Goal: Transaction & Acquisition: Purchase product/service

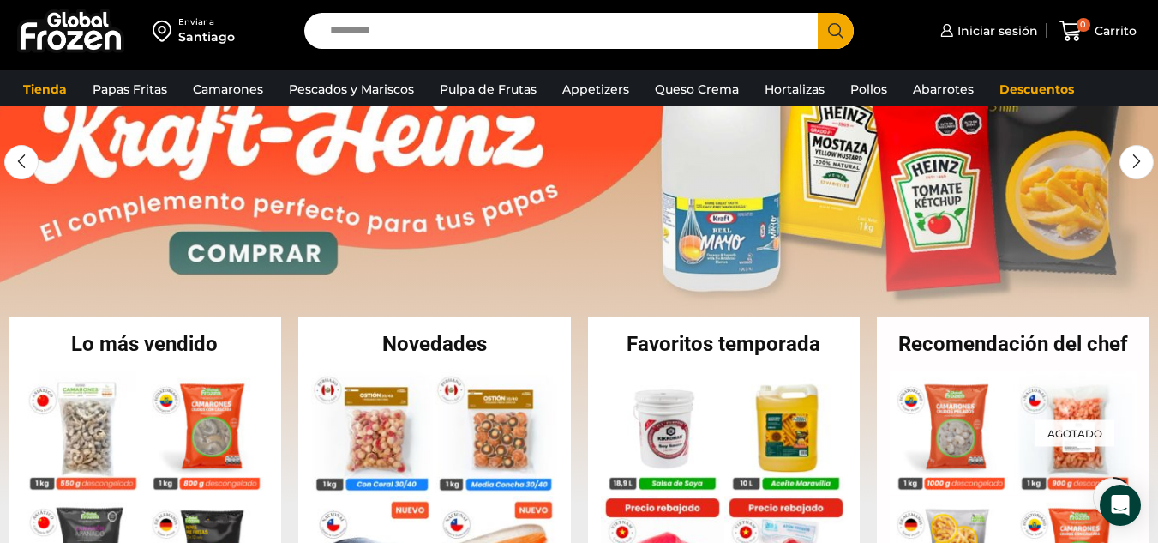
scroll to position [257, 0]
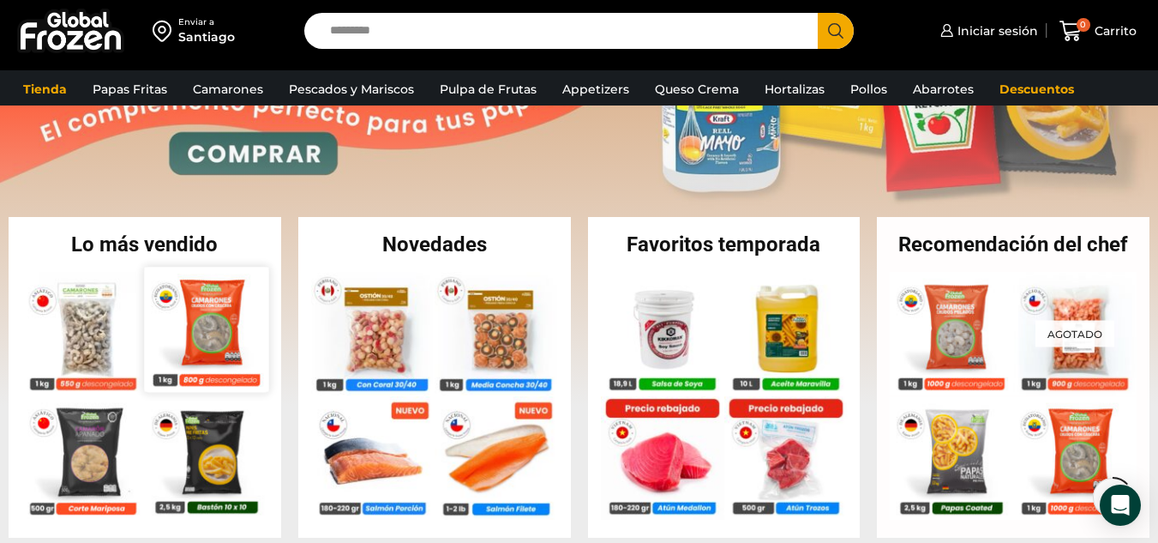
click at [198, 344] on img at bounding box center [206, 329] width 124 height 124
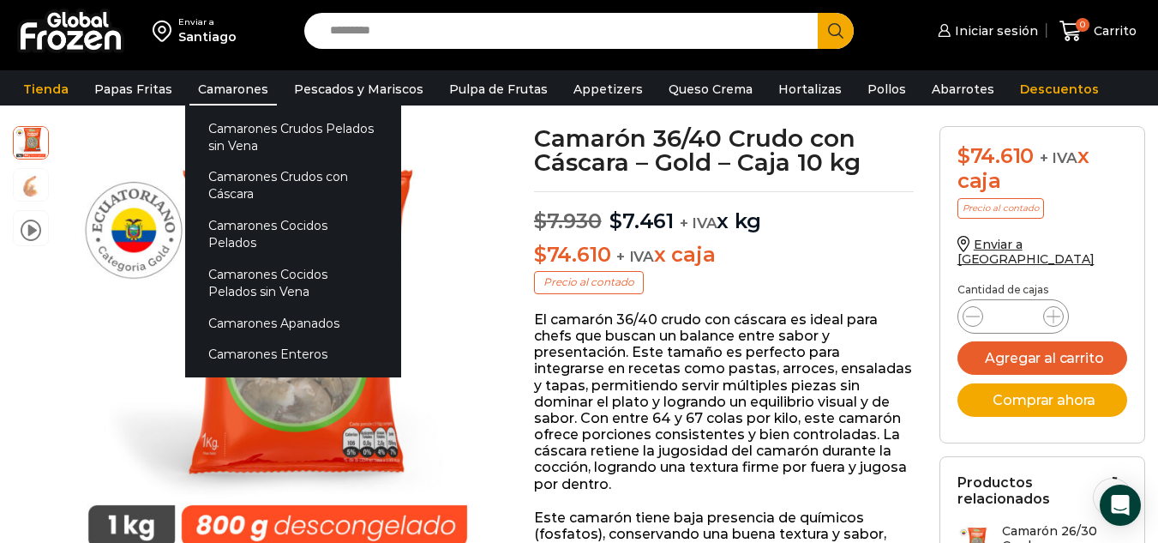
click at [247, 97] on link "Camarones" at bounding box center [232, 89] width 87 height 33
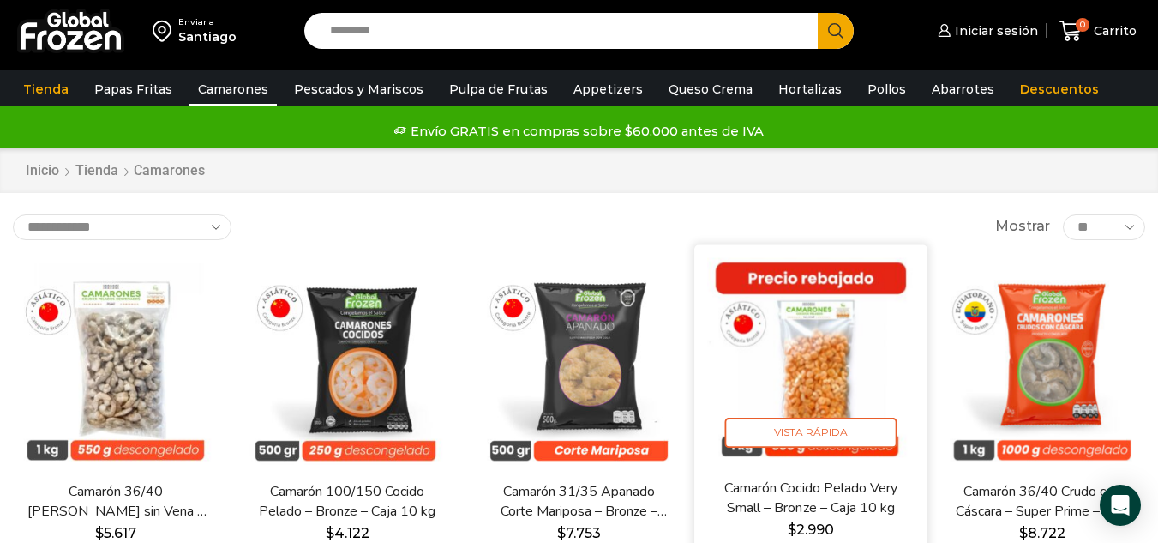
scroll to position [86, 0]
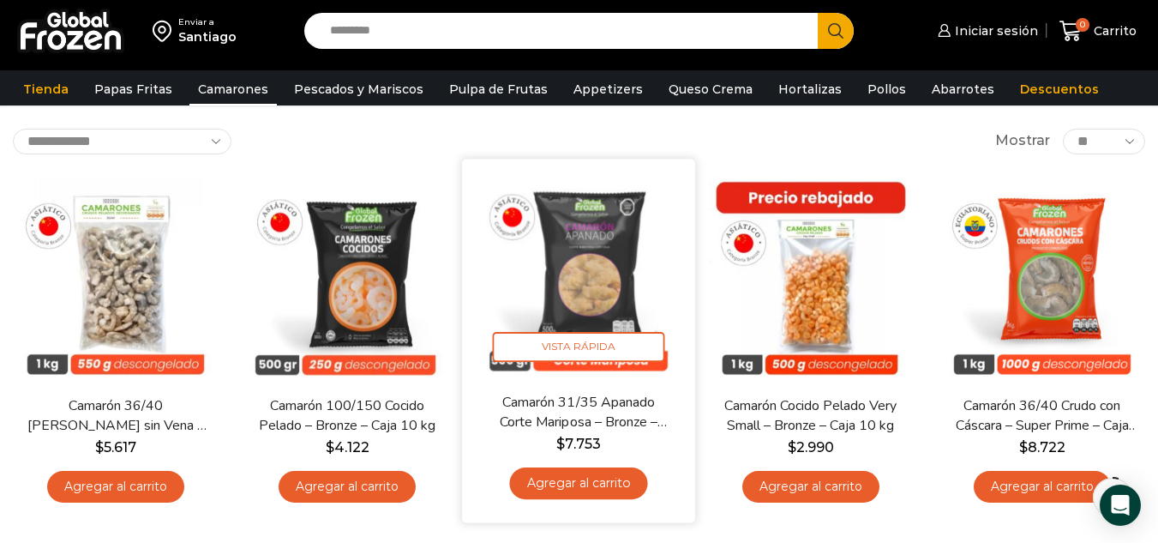
click at [614, 484] on link "Agregar al carrito" at bounding box center [579, 483] width 138 height 32
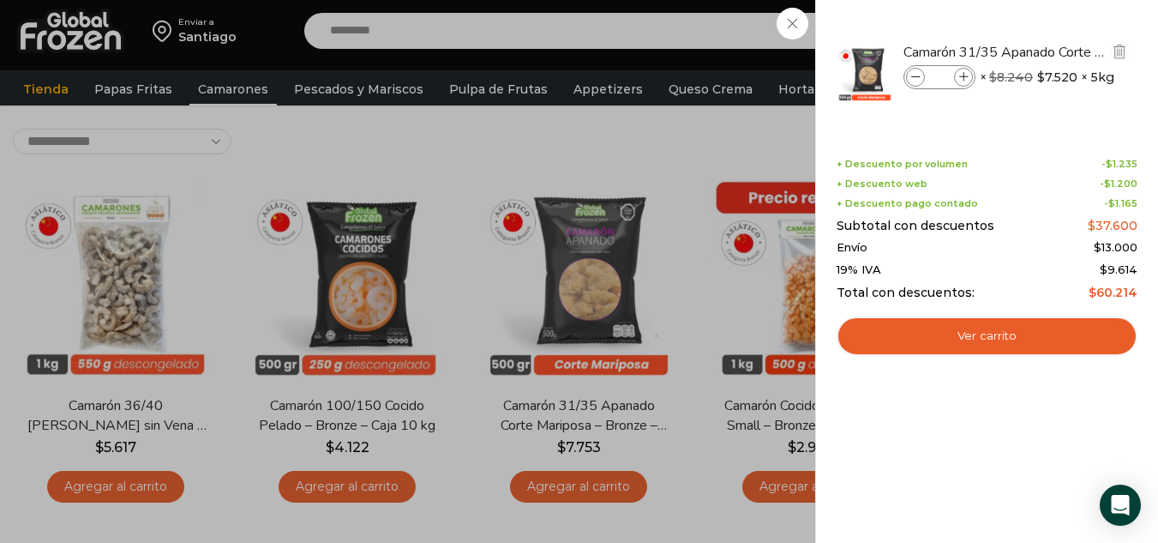
click at [974, 81] on div "Camarón 31/35 Apanado Corte Mariposa - Bronze - Caja 5 kg cantidad *" at bounding box center [940, 77] width 72 height 24
drag, startPoint x: 970, startPoint y: 81, endPoint x: 966, endPoint y: 89, distance: 9.2
click at [970, 79] on span at bounding box center [963, 77] width 19 height 19
type input "*"
click at [1055, 51] on div "2 Carrito 2 2 Shopping Cart *" at bounding box center [1098, 31] width 86 height 40
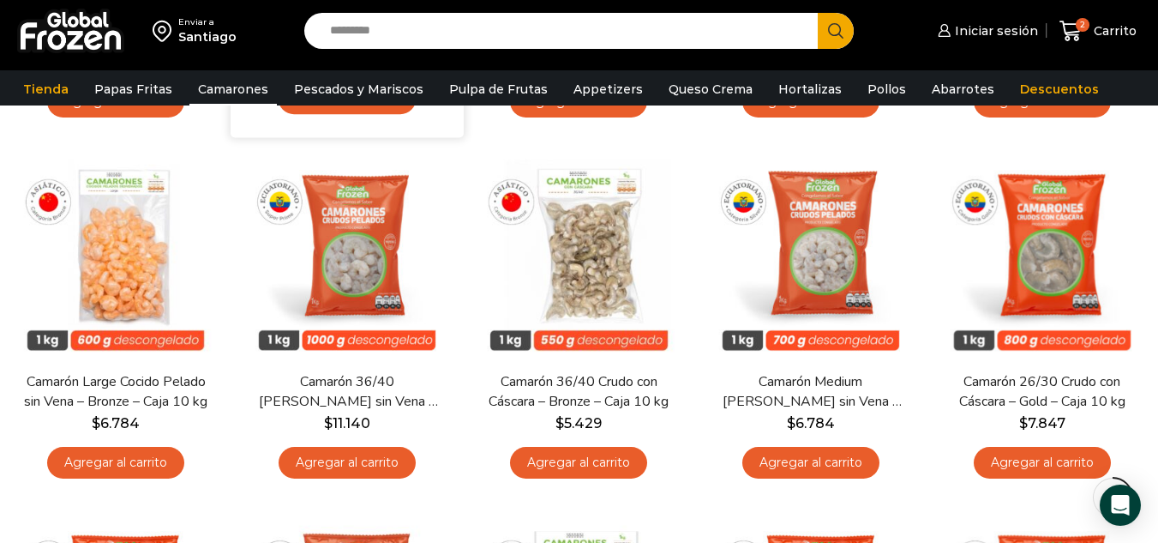
scroll to position [514, 0]
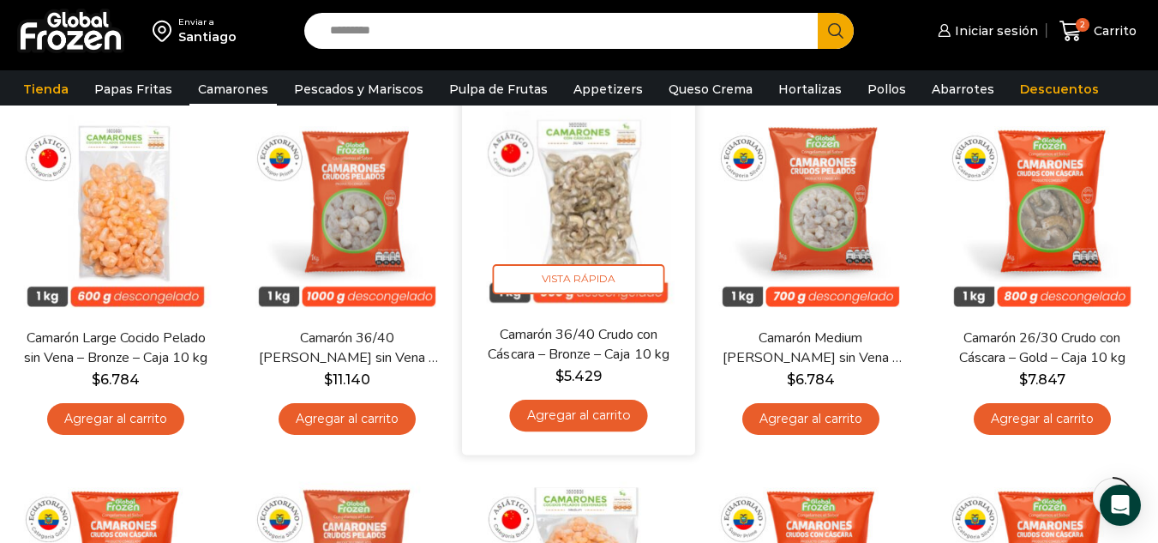
click at [598, 414] on link "Agregar al carrito" at bounding box center [579, 416] width 138 height 32
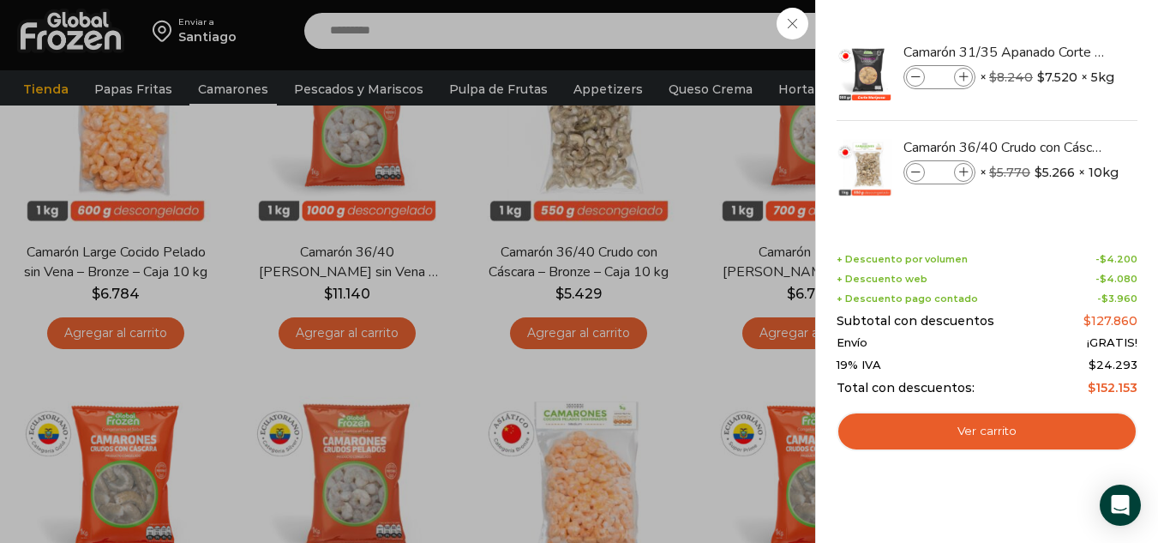
click at [1055, 51] on div "3 Carrito 3 3 Shopping Cart *" at bounding box center [1098, 31] width 86 height 40
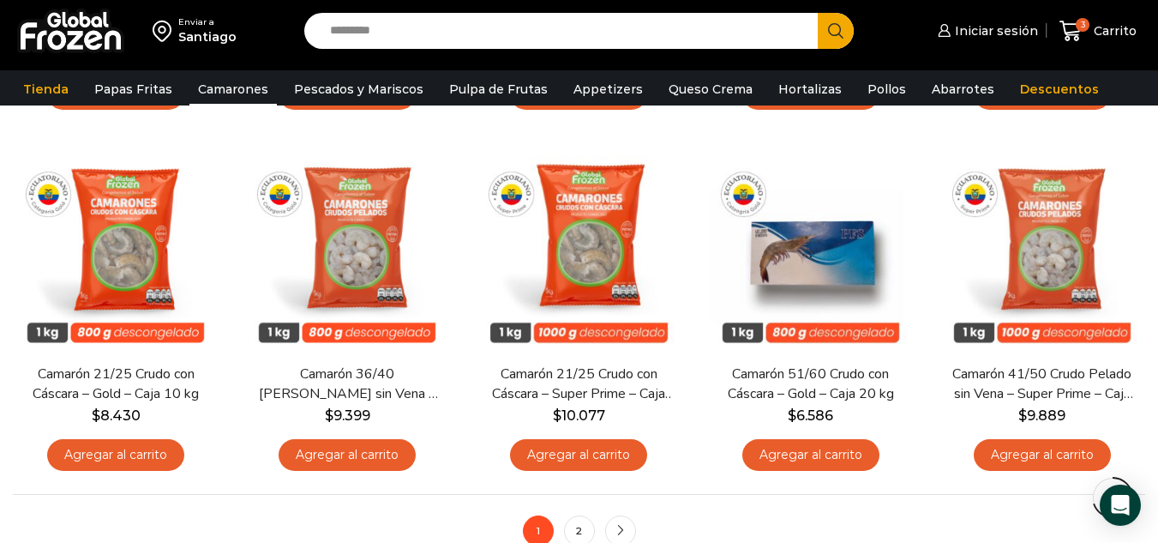
scroll to position [1286, 0]
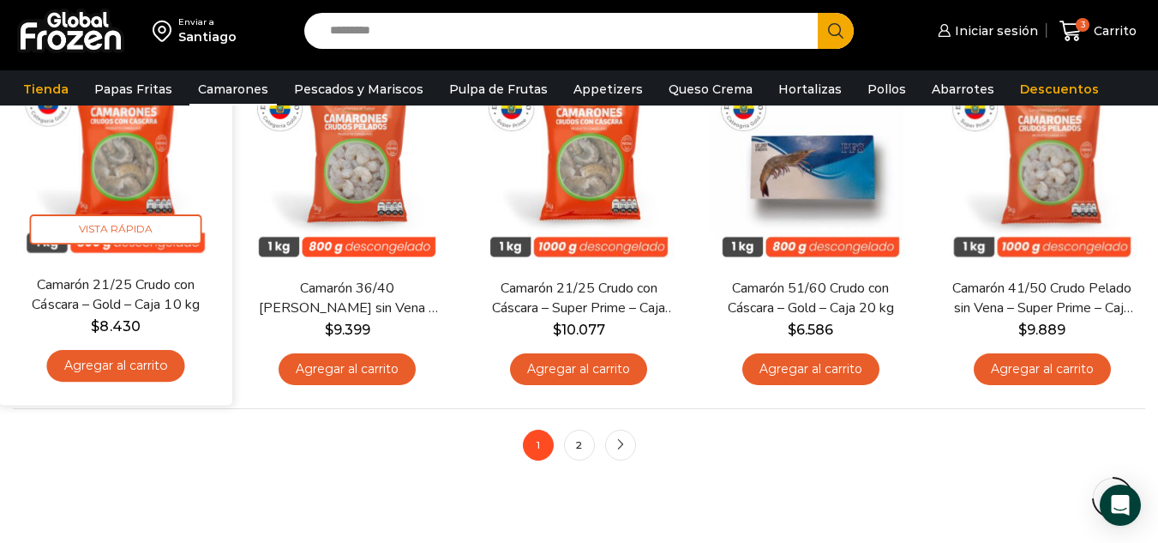
click at [101, 362] on link "Agregar al carrito" at bounding box center [116, 366] width 138 height 32
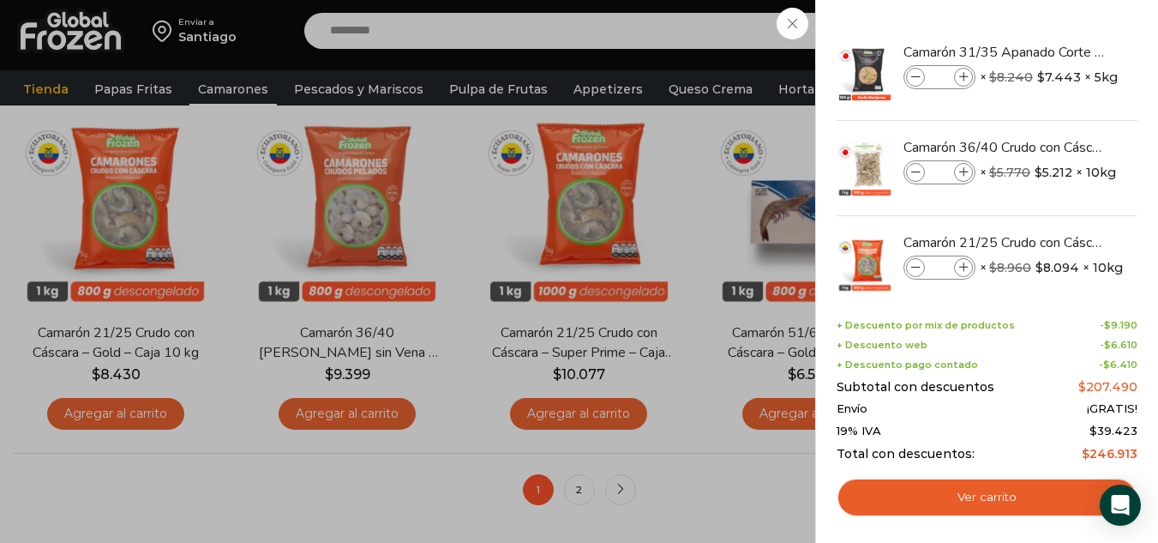
scroll to position [1200, 0]
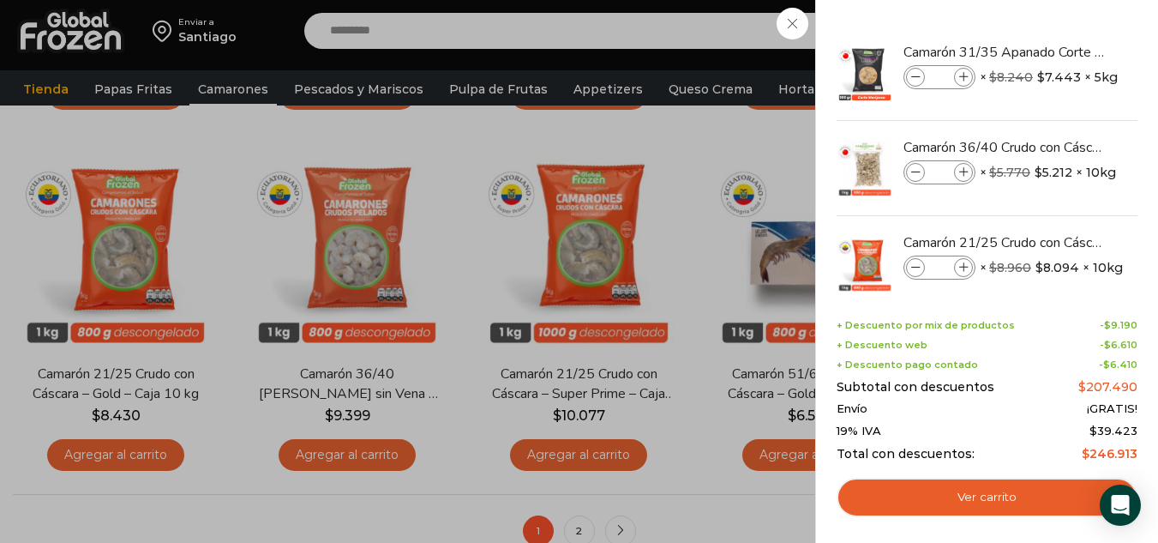
click at [1055, 51] on div "4 Carrito 4 4 Shopping Cart" at bounding box center [1098, 31] width 86 height 40
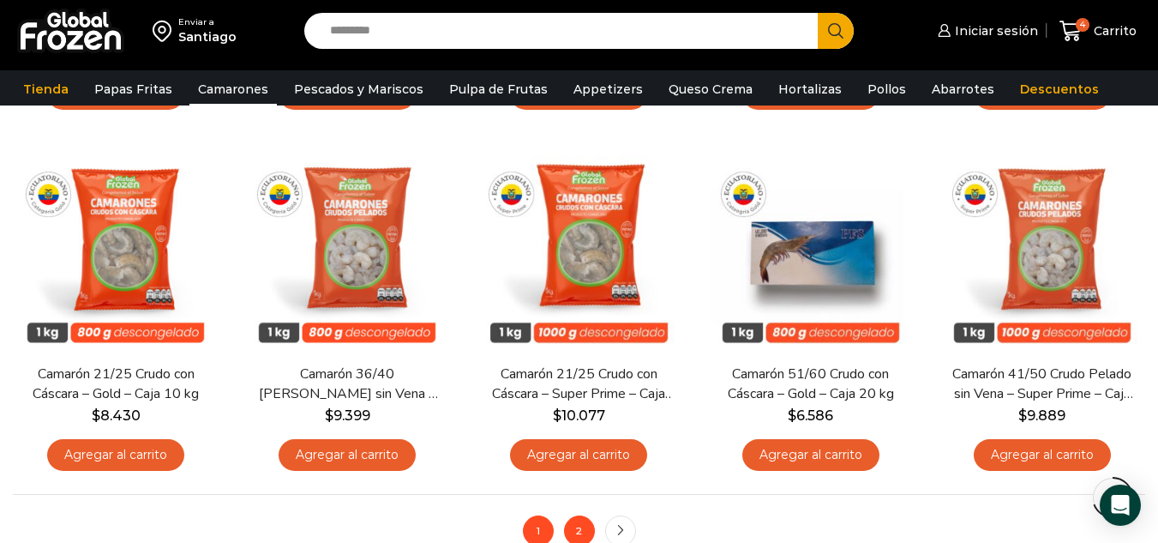
click at [578, 526] on link "2" at bounding box center [579, 530] width 31 height 31
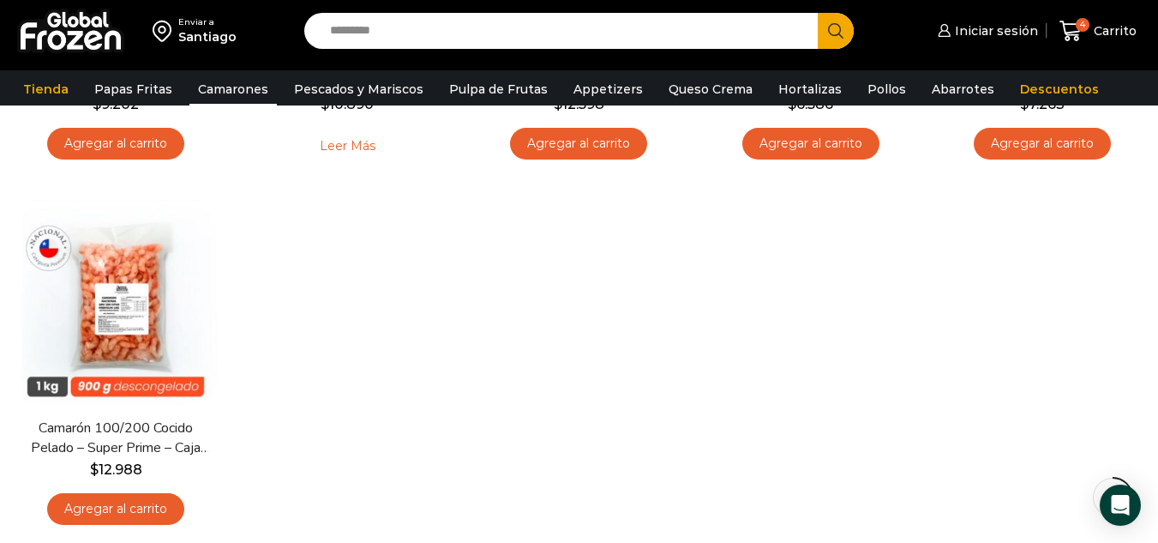
scroll to position [600, 0]
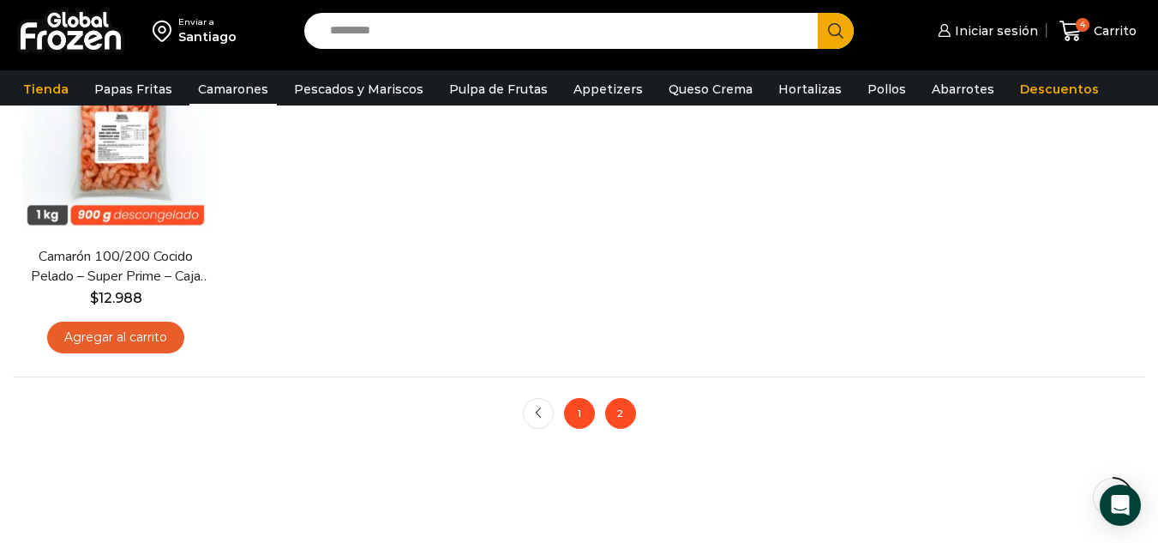
click at [592, 419] on link "1" at bounding box center [579, 413] width 31 height 31
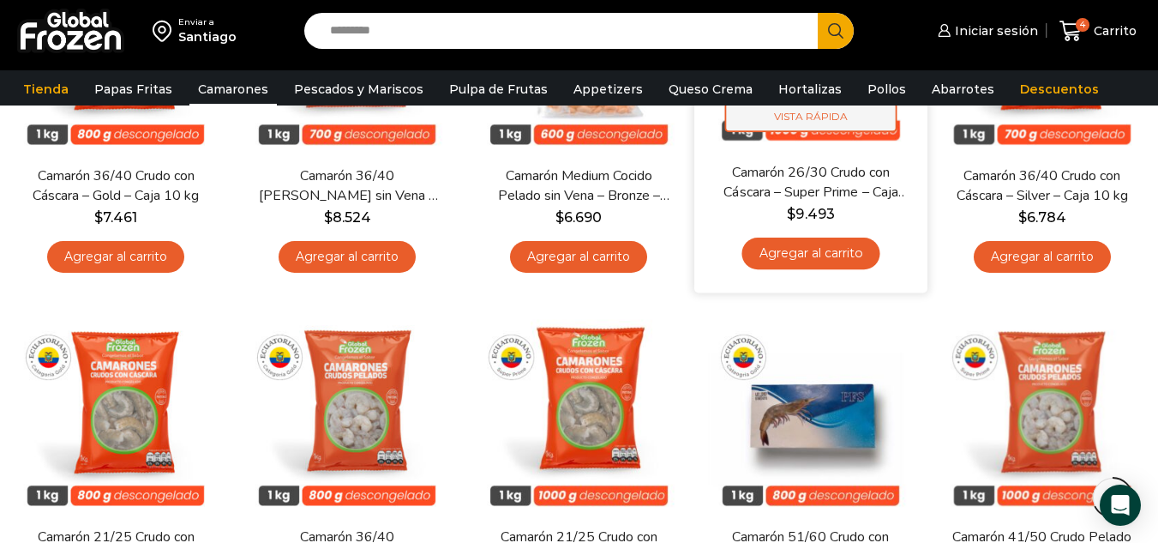
scroll to position [1200, 0]
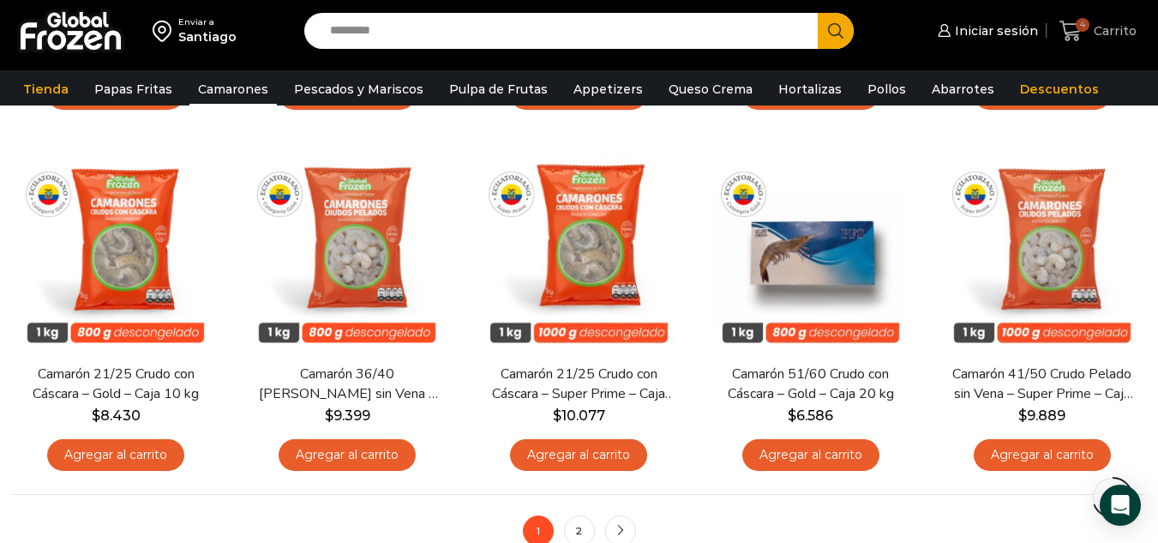
click at [1075, 37] on icon at bounding box center [1071, 31] width 23 height 23
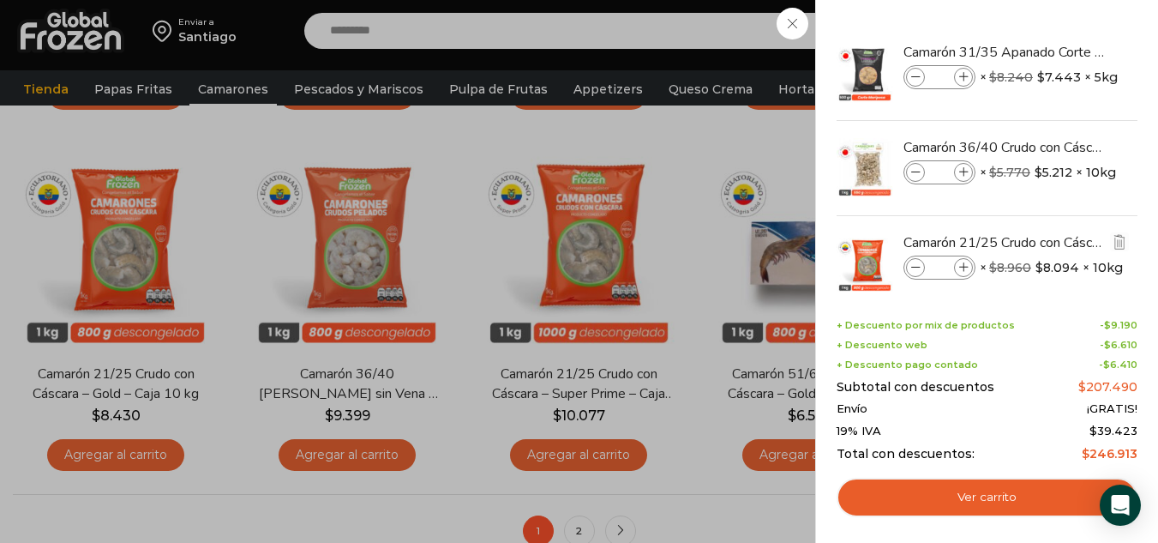
click at [970, 263] on span at bounding box center [963, 267] width 19 height 19
click at [961, 269] on icon at bounding box center [963, 267] width 9 height 9
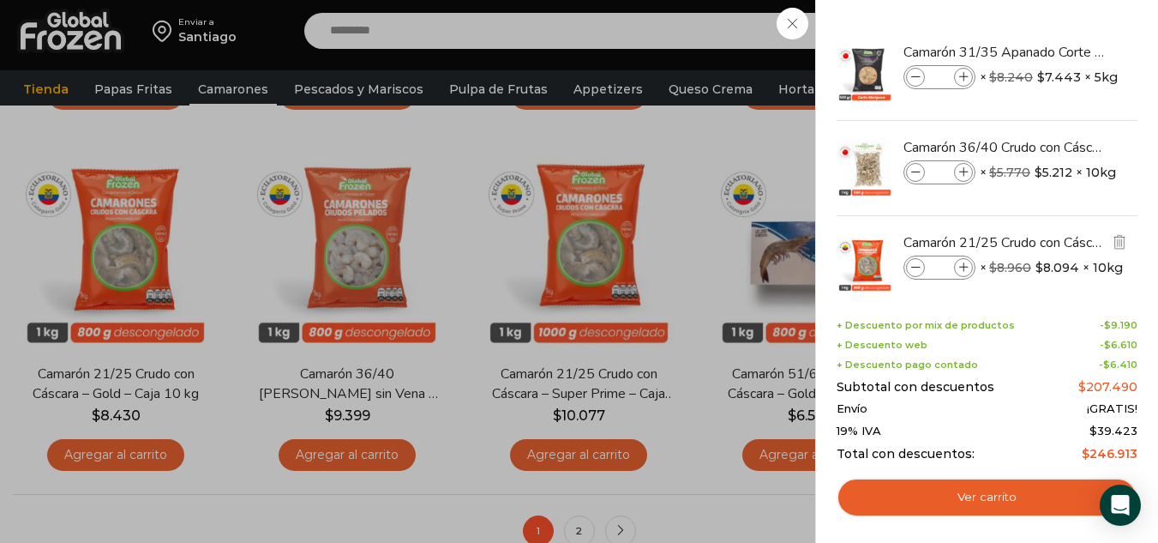
click at [961, 269] on icon at bounding box center [963, 267] width 9 height 9
type input "**"
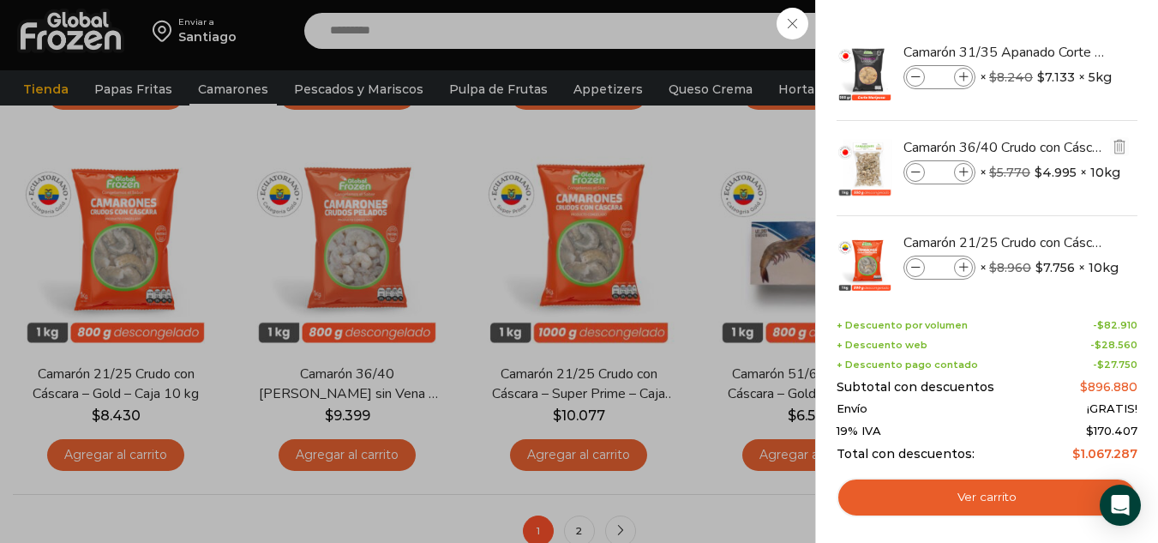
click at [966, 178] on span at bounding box center [963, 172] width 19 height 19
type input "*"
click at [964, 177] on icon at bounding box center [963, 172] width 9 height 9
type input "*"
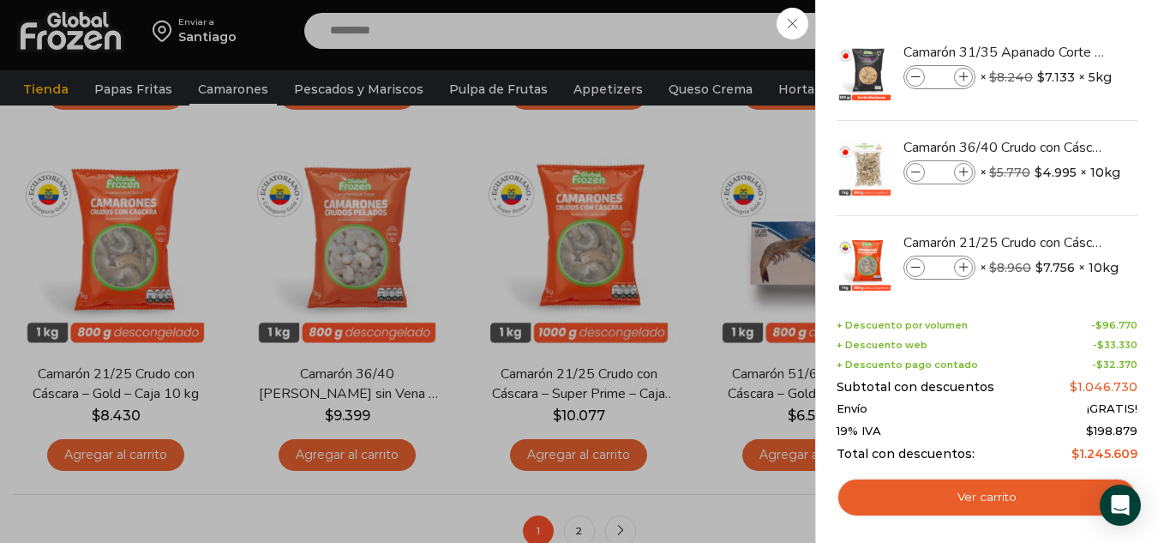
click at [982, 491] on link "Ver carrito" at bounding box center [987, 497] width 301 height 39
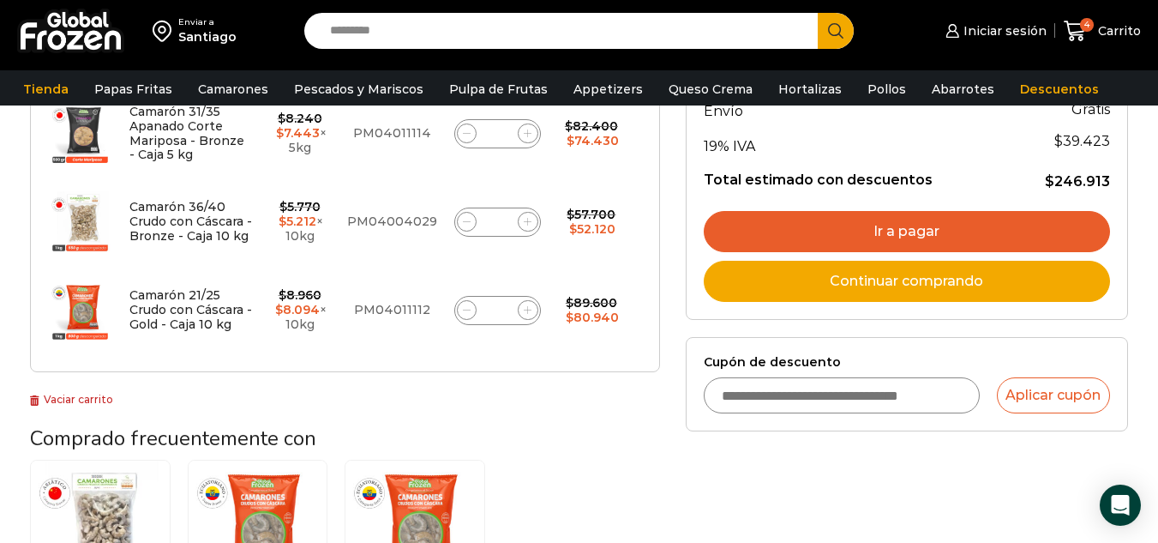
scroll to position [429, 0]
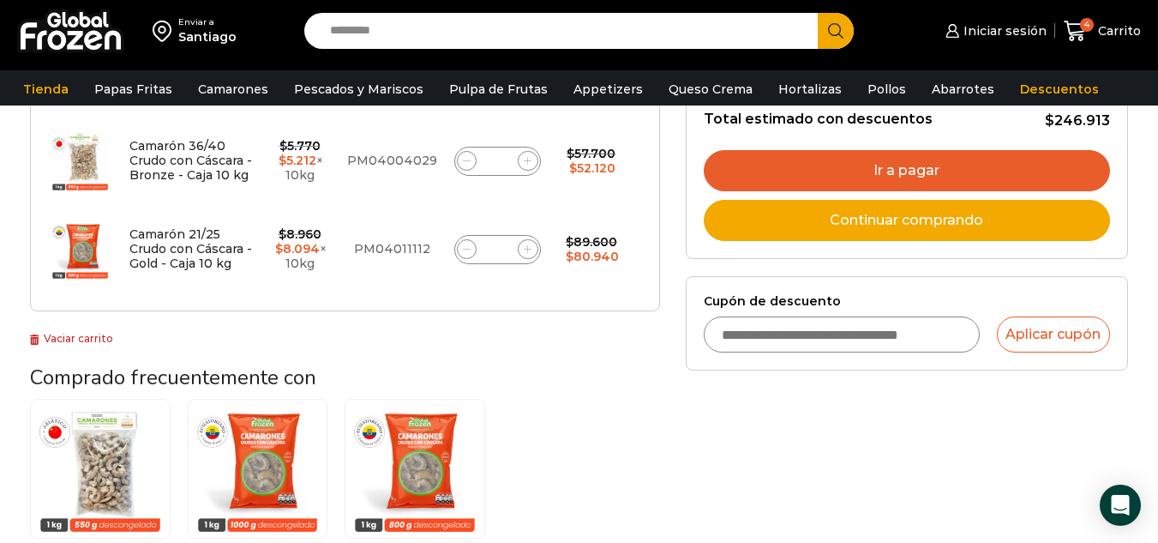
click at [830, 333] on input "Cupón de descuento" at bounding box center [842, 334] width 276 height 36
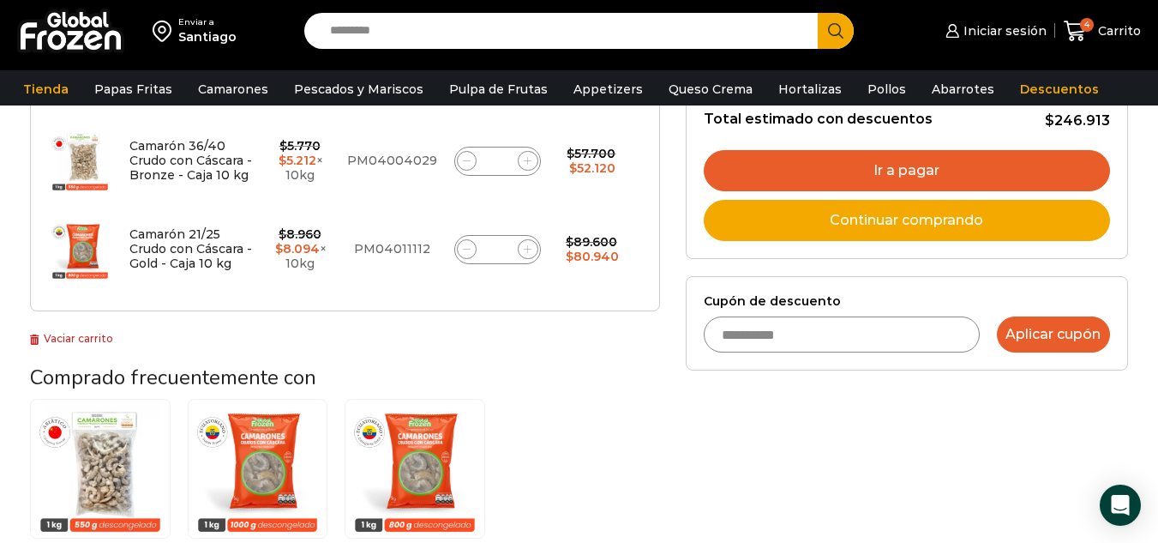
type input "**********"
click at [1045, 341] on button "Aplicar cupón" at bounding box center [1053, 334] width 113 height 36
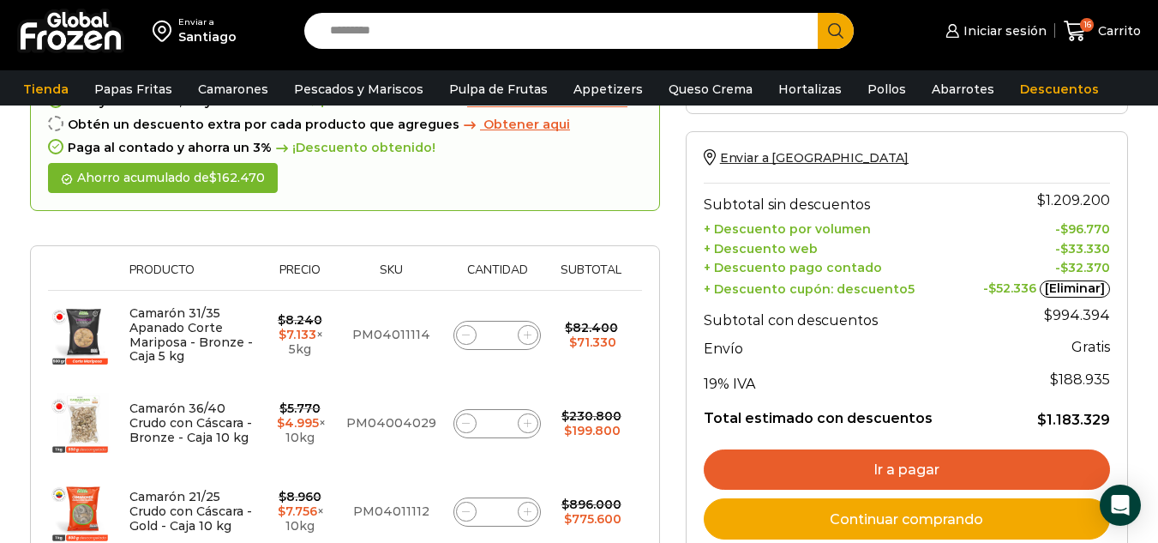
scroll to position [257, 0]
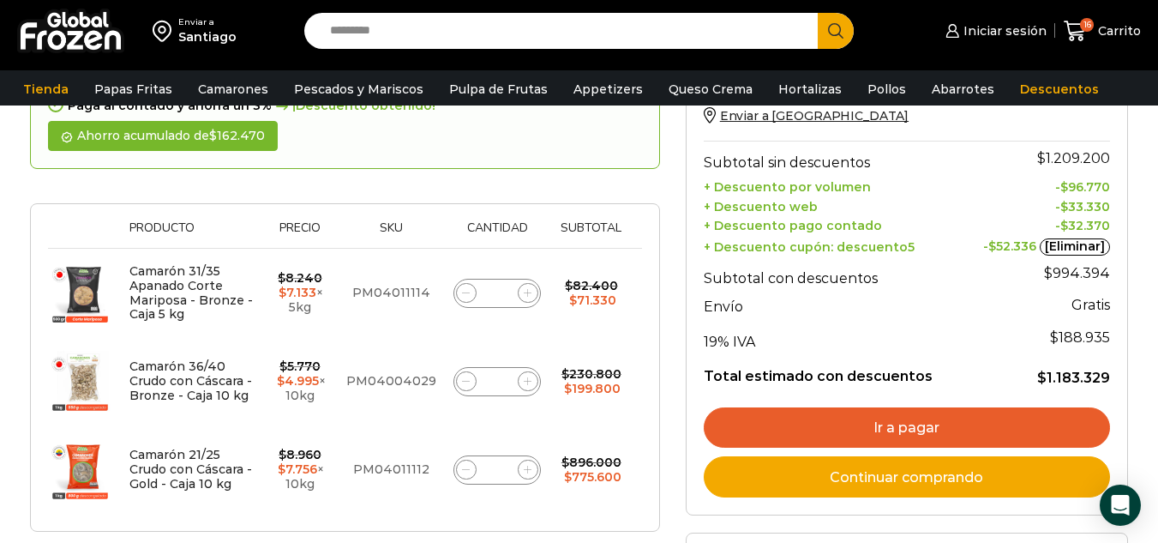
click at [937, 429] on link "Ir a pagar" at bounding box center [907, 427] width 406 height 41
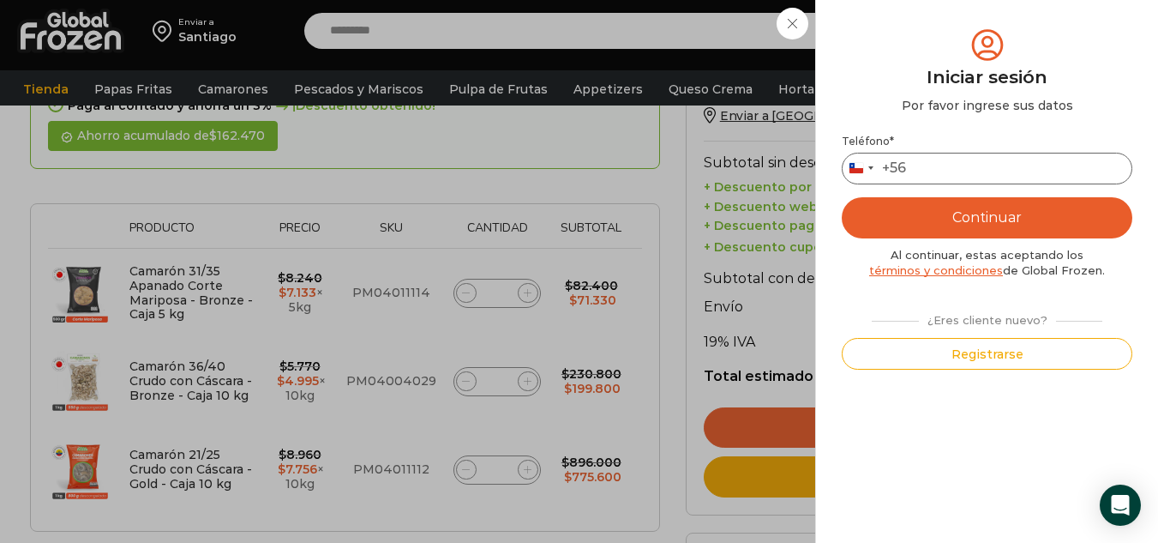
click at [980, 168] on input "Teléfono *" at bounding box center [987, 169] width 291 height 32
type input "*********"
click at [883, 204] on button "Continuar" at bounding box center [987, 217] width 291 height 41
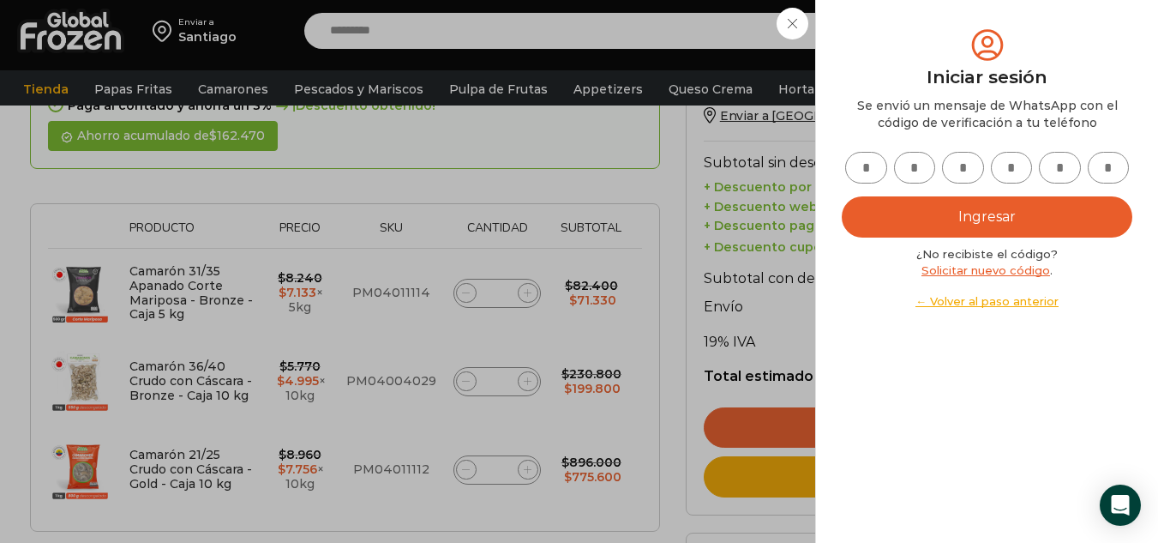
click at [876, 165] on input "text" at bounding box center [866, 168] width 42 height 32
type input "*"
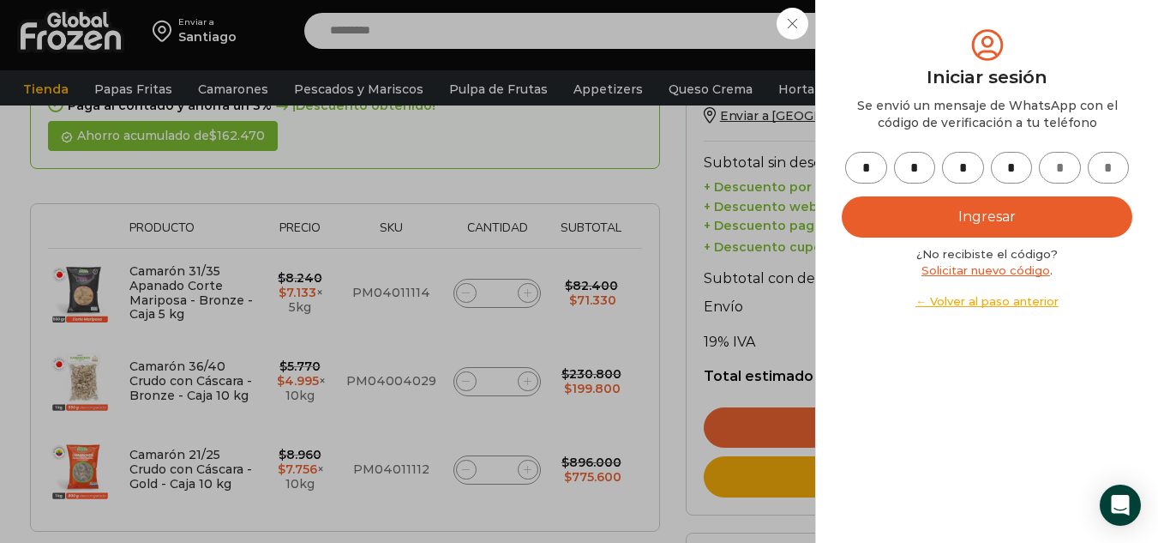
type input "*"
click at [1047, 216] on button "Ingresar" at bounding box center [987, 216] width 291 height 41
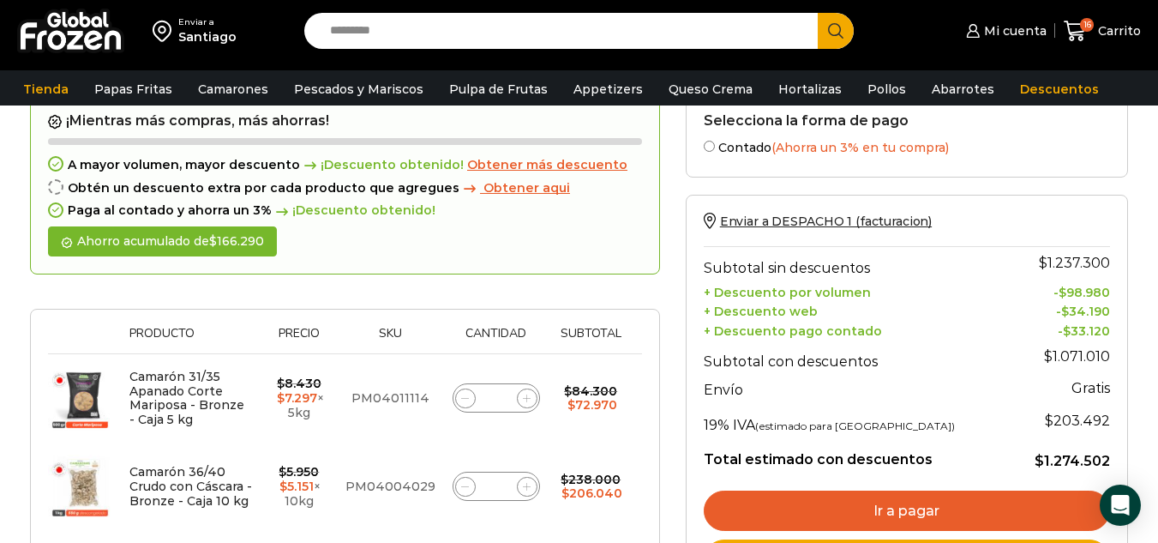
scroll to position [257, 0]
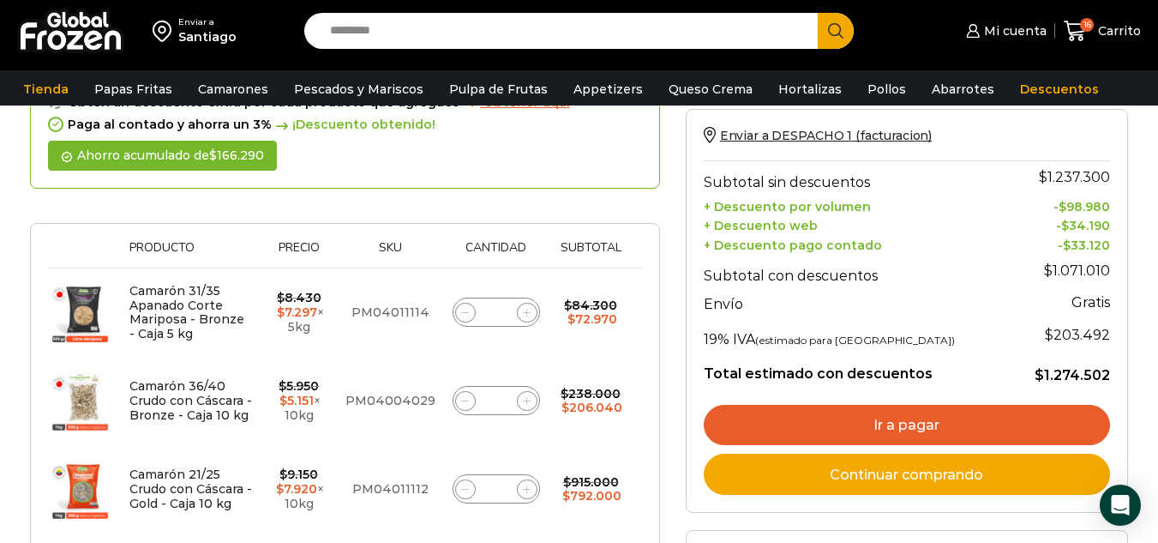
click at [1018, 423] on link "Ir a pagar" at bounding box center [907, 425] width 406 height 41
click at [933, 425] on link "Ir a pagar" at bounding box center [907, 425] width 406 height 41
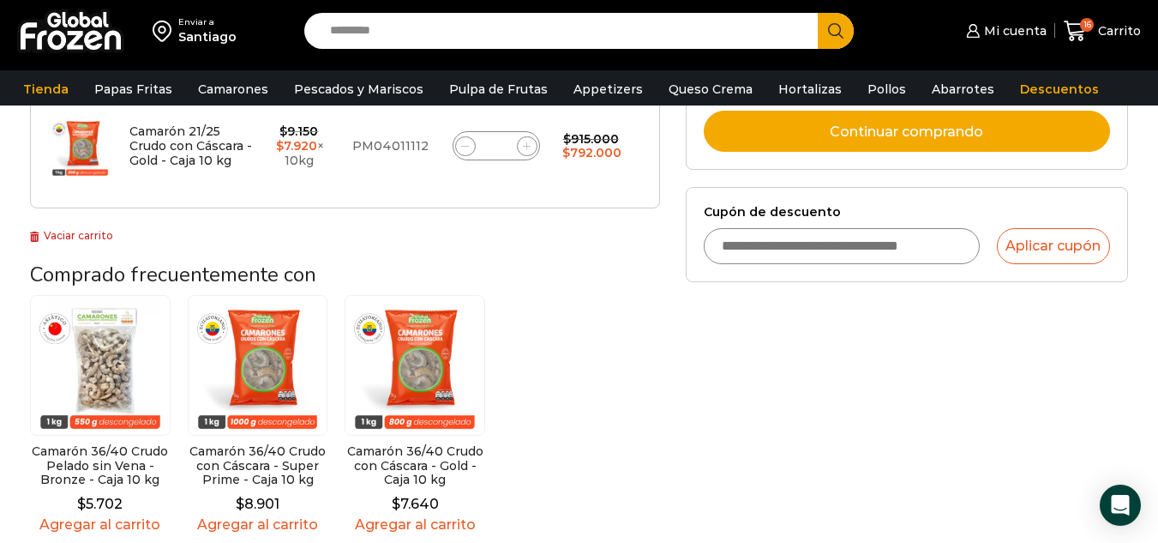
scroll to position [580, 0]
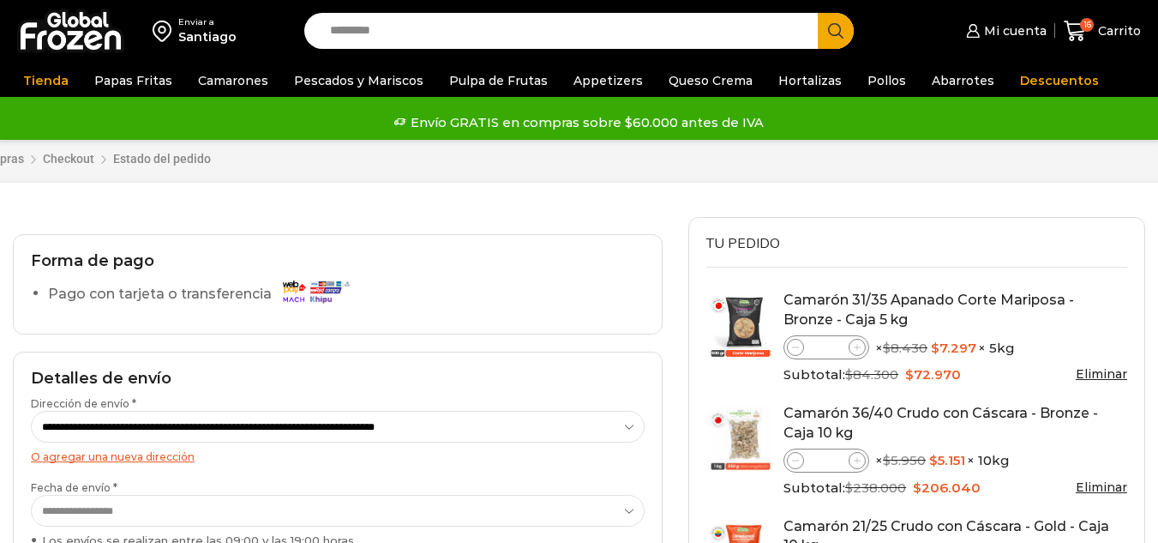
select select "*"
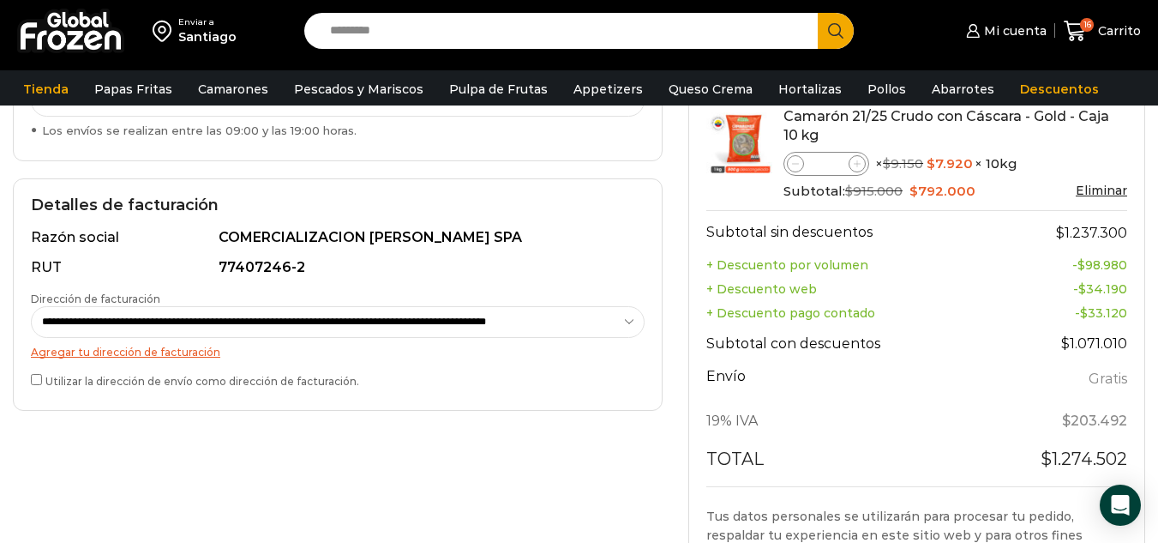
scroll to position [429, 0]
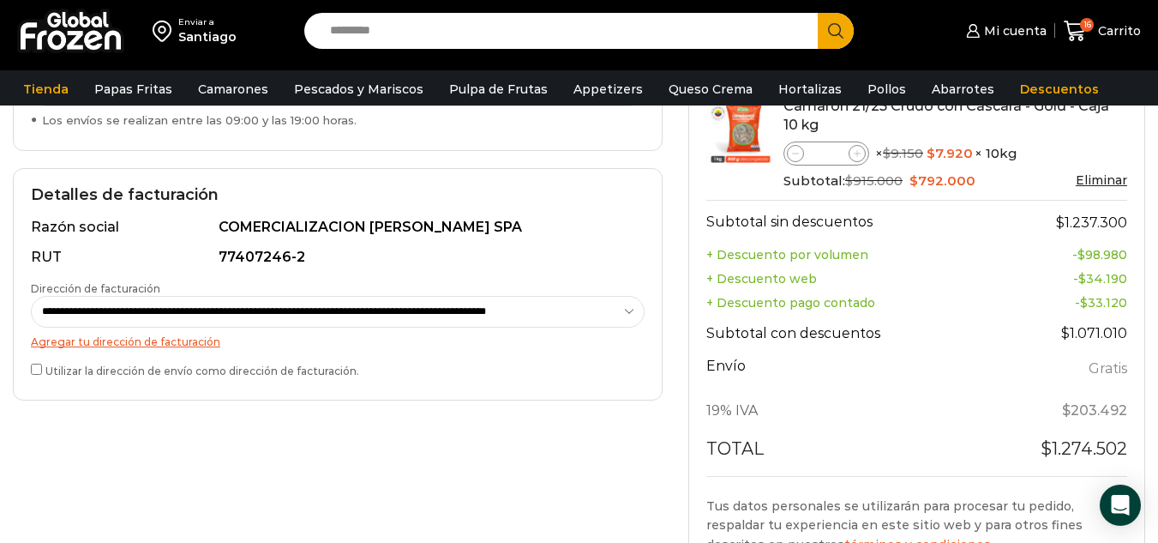
click at [28, 368] on div "**********" at bounding box center [338, 284] width 650 height 232
click at [37, 368] on div "**********" at bounding box center [338, 284] width 650 height 232
drag, startPoint x: 27, startPoint y: 365, endPoint x: 42, endPoint y: 368, distance: 14.8
click at [42, 368] on label "Utilizar la dirección de envío como dirección de facturación." at bounding box center [338, 369] width 614 height 18
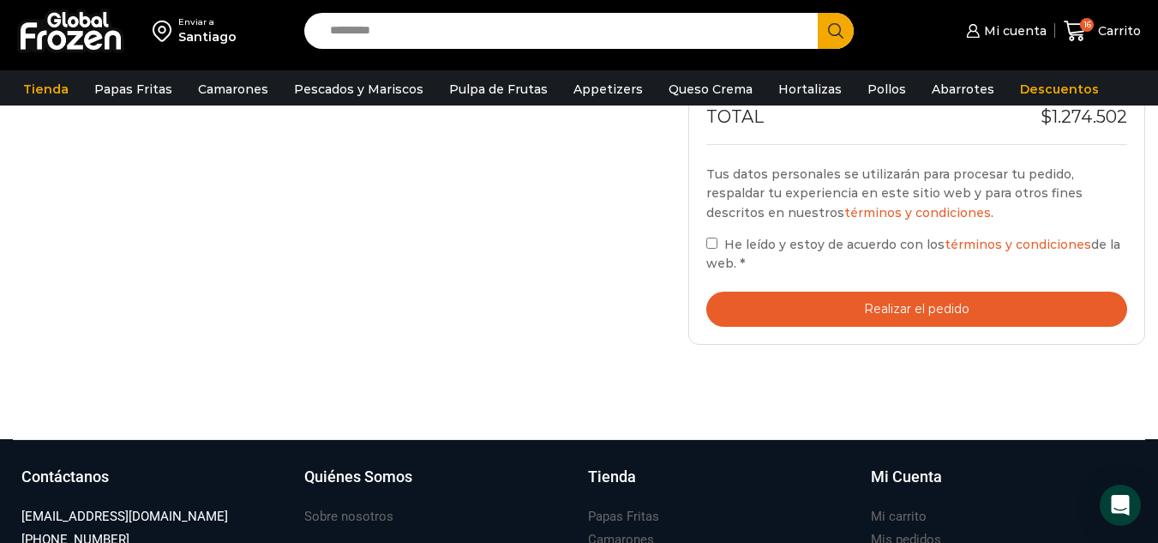
scroll to position [772, 0]
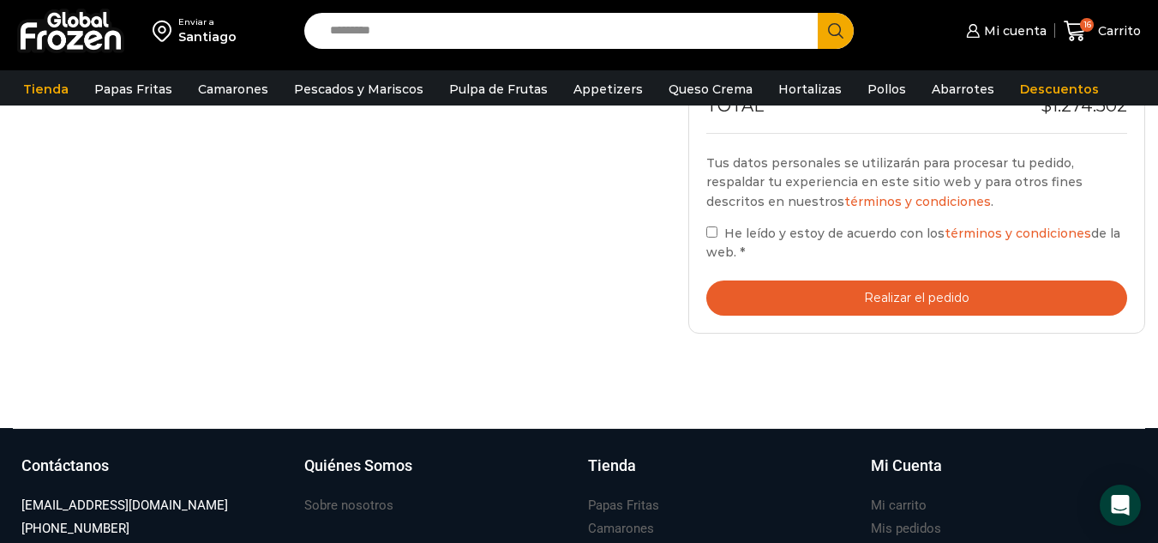
click at [723, 233] on label "He leído y estoy de acuerdo con los términos y condiciones de la web. *" at bounding box center [916, 242] width 421 height 39
click at [816, 300] on button "Realizar el pedido" at bounding box center [916, 297] width 421 height 35
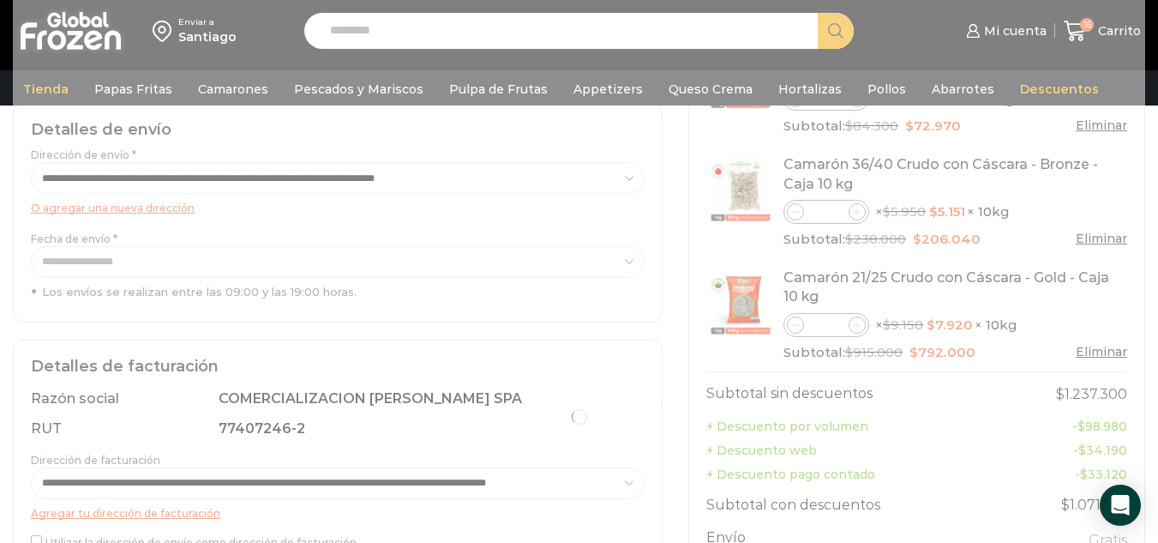
scroll to position [320, 0]
